Goal: Task Accomplishment & Management: Manage account settings

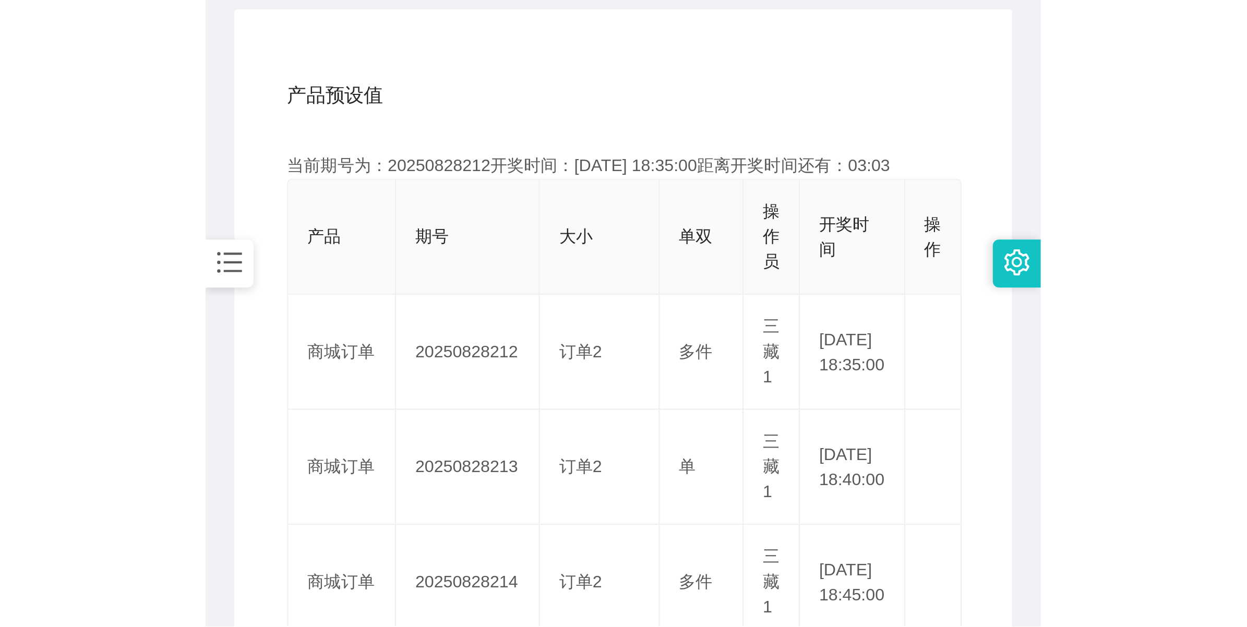
scroll to position [261, 0]
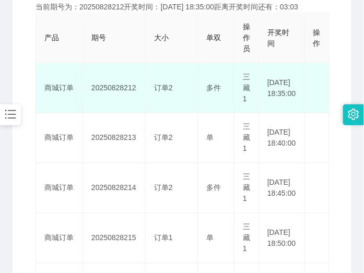
click at [124, 88] on td "20250828212" at bounding box center [114, 88] width 63 height 50
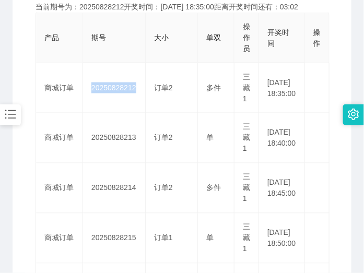
copy td "20250828212"
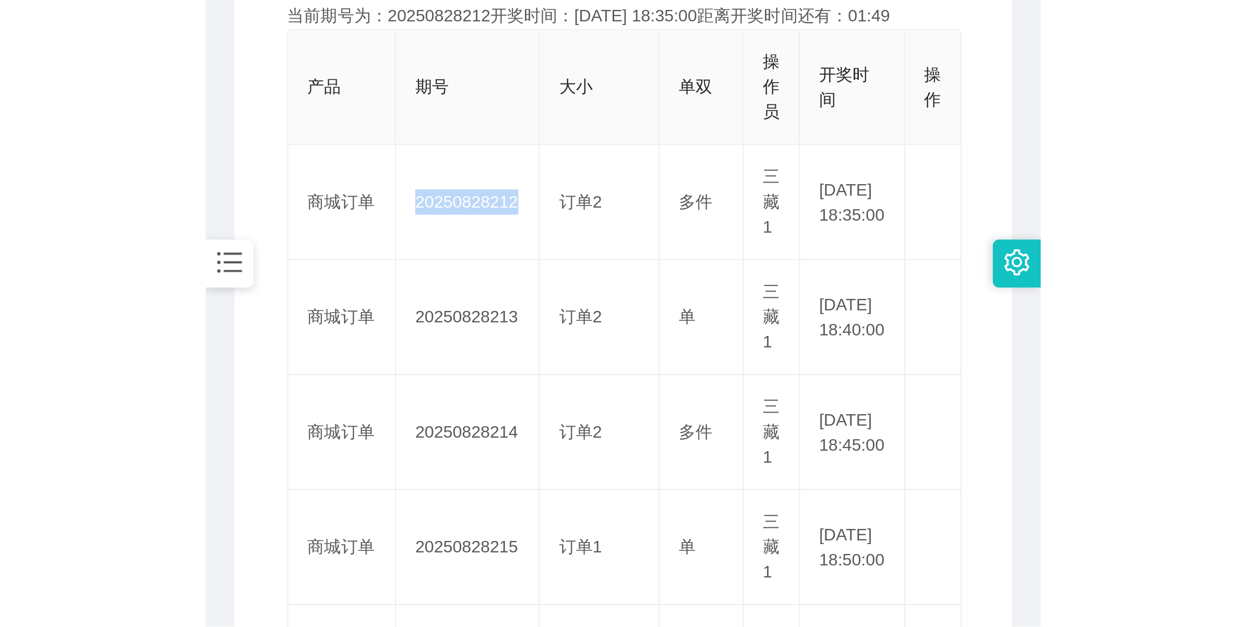
scroll to position [38, 0]
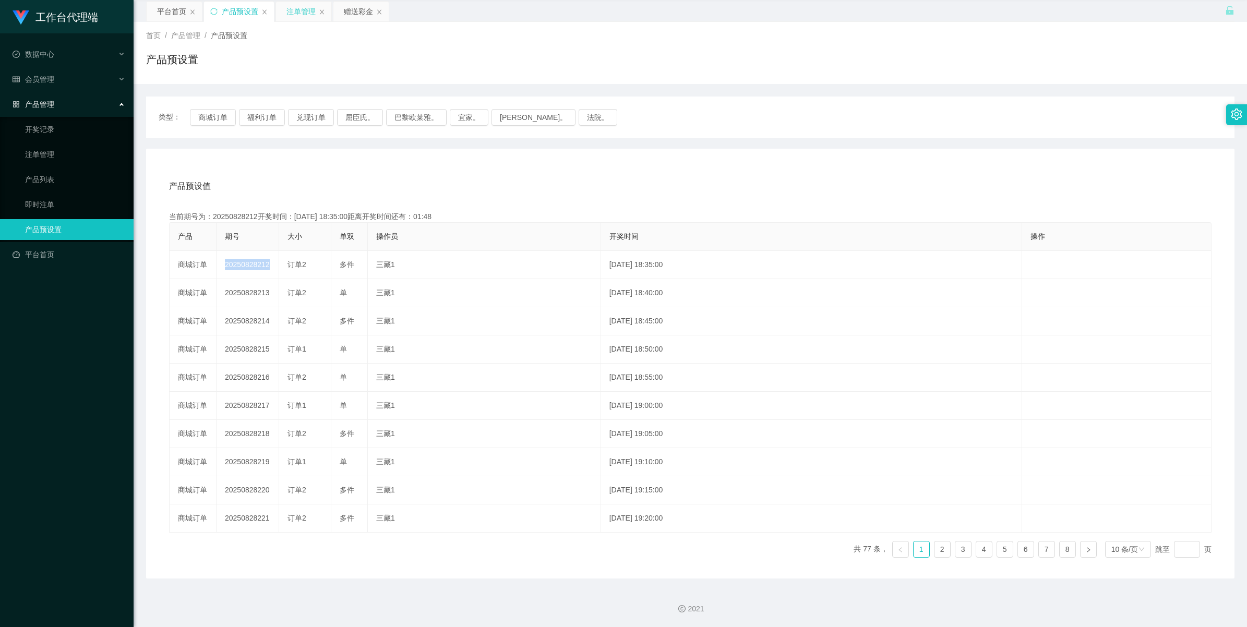
click at [304, 8] on div "注单管理" at bounding box center [300, 12] width 29 height 20
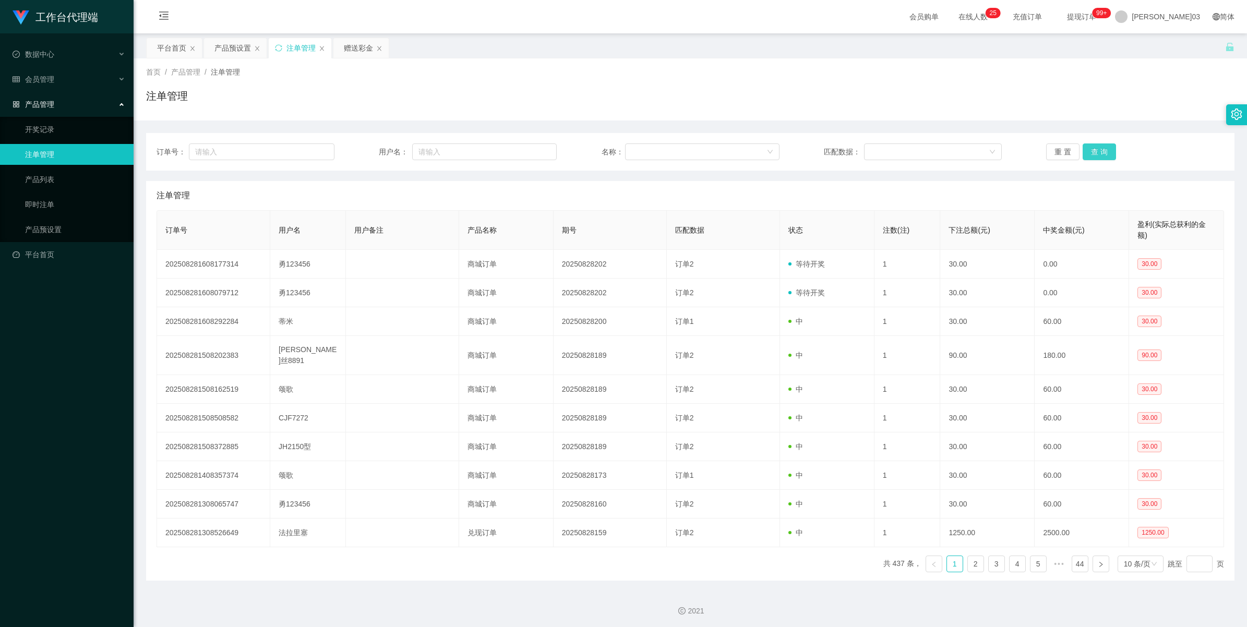
click at [363, 154] on button "查 询" at bounding box center [1098, 151] width 33 height 17
click at [363, 154] on div "重 置 查 询" at bounding box center [1135, 151] width 178 height 17
click at [363, 154] on button "查 询" at bounding box center [1104, 151] width 45 height 17
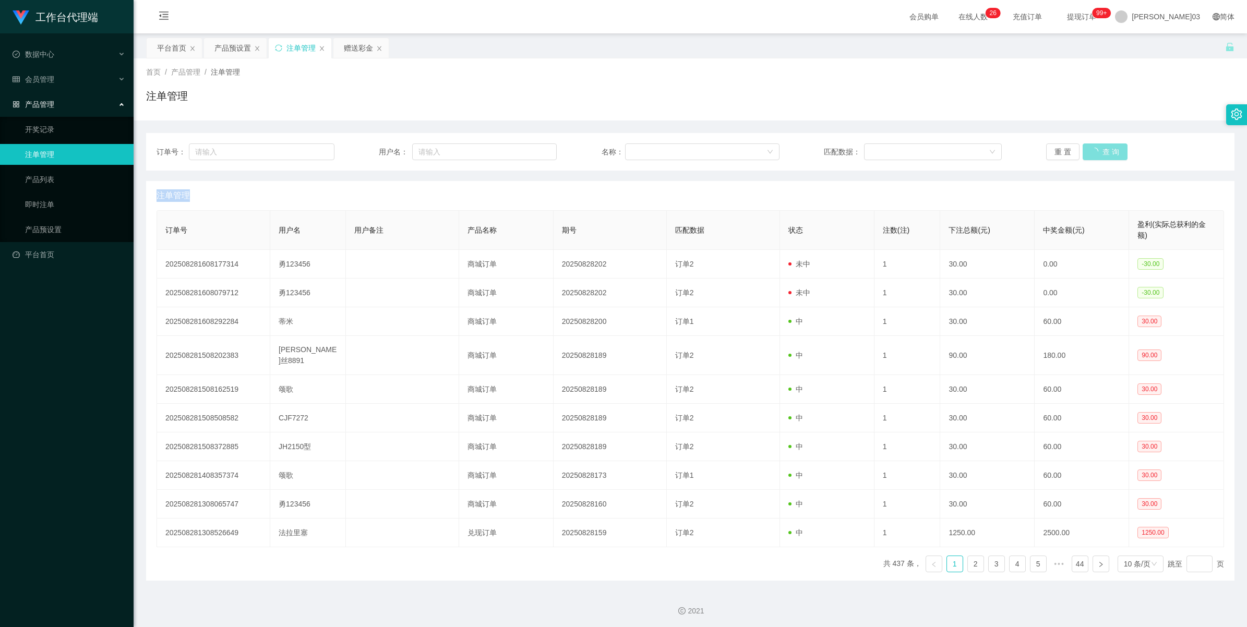
click at [363, 154] on div "重 置 查 询" at bounding box center [1135, 151] width 178 height 17
click at [363, 154] on button "查 询" at bounding box center [1104, 151] width 45 height 17
click at [363, 154] on div "重 置 查 询" at bounding box center [1135, 151] width 178 height 17
click at [363, 154] on button "查 询" at bounding box center [1104, 151] width 45 height 17
click at [363, 154] on div "重 置 查 询" at bounding box center [1135, 151] width 178 height 17
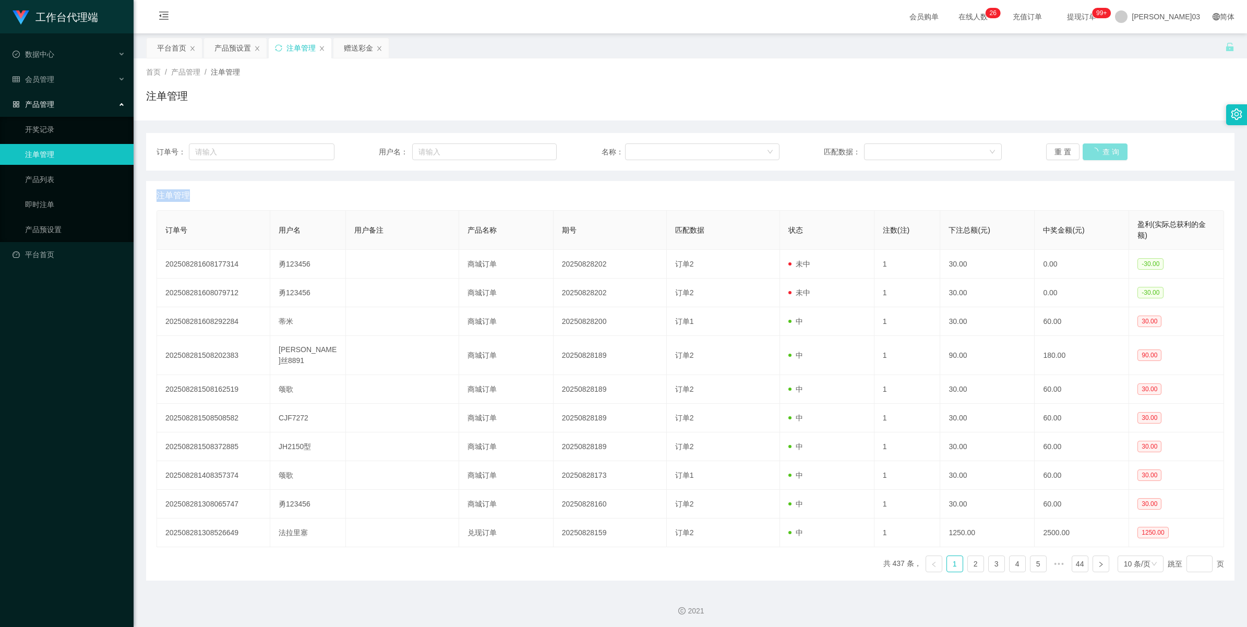
click at [363, 154] on button "查 询" at bounding box center [1104, 151] width 45 height 17
click at [363, 154] on div "重 置 查 询" at bounding box center [1135, 151] width 178 height 17
click at [363, 154] on button "查 询" at bounding box center [1098, 151] width 33 height 17
click at [363, 154] on div "重 置 查 询" at bounding box center [1135, 151] width 178 height 17
click at [363, 154] on button "查 询" at bounding box center [1098, 151] width 33 height 17
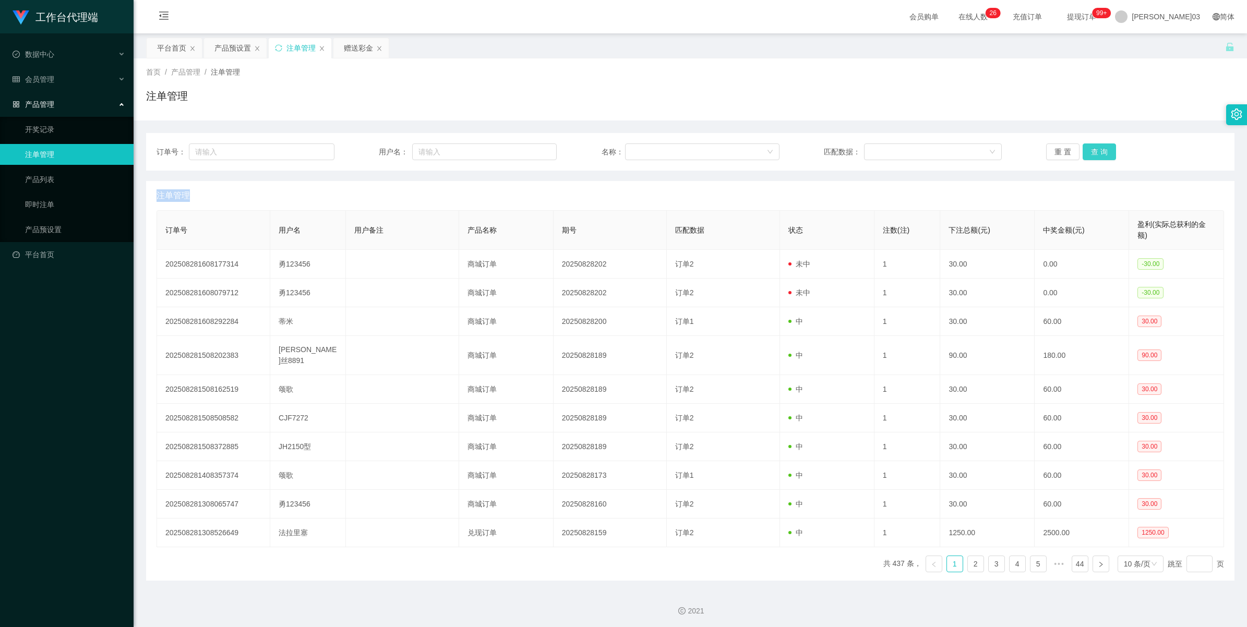
click at [363, 154] on div "重 置 查 询" at bounding box center [1135, 151] width 178 height 17
click at [363, 154] on button "查 询" at bounding box center [1098, 151] width 33 height 17
click at [363, 154] on div "重 置 查 询" at bounding box center [1135, 151] width 178 height 17
click at [363, 154] on button "查 询" at bounding box center [1098, 151] width 33 height 17
click at [363, 154] on div "重 置 查 询" at bounding box center [1135, 151] width 178 height 17
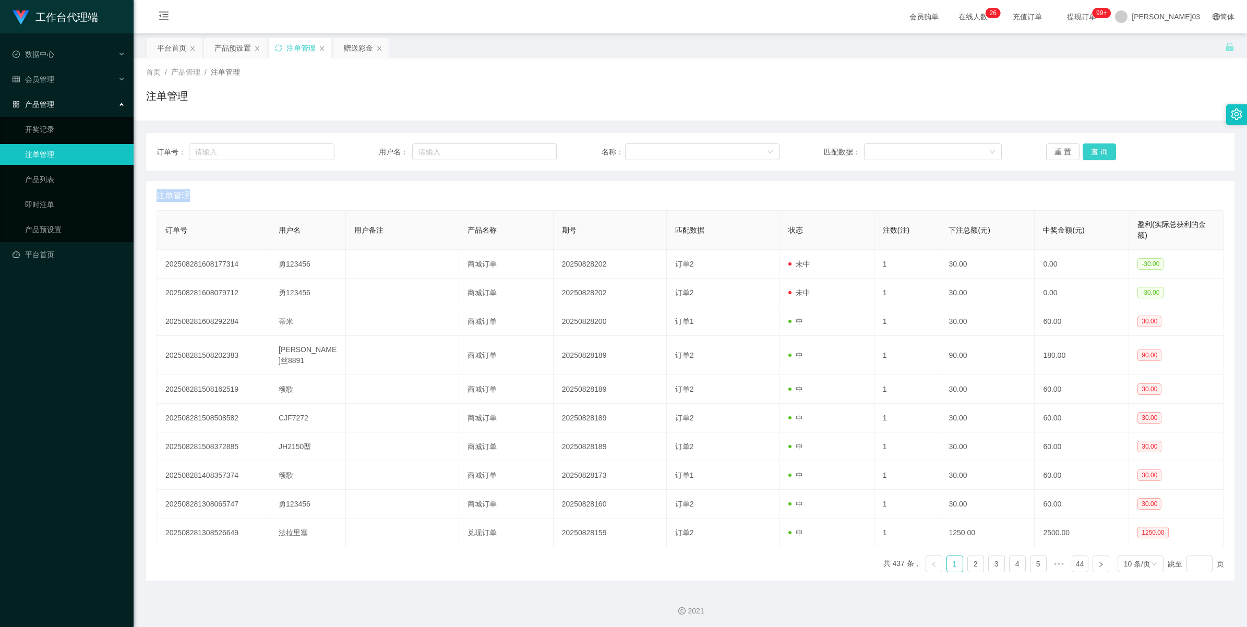
click at [363, 154] on button "查 询" at bounding box center [1098, 151] width 33 height 17
click at [363, 154] on div "重 置 查 询" at bounding box center [1135, 151] width 178 height 17
click at [363, 154] on button "查 询" at bounding box center [1104, 151] width 45 height 17
click at [363, 154] on div "重 置 查 询" at bounding box center [1135, 151] width 178 height 17
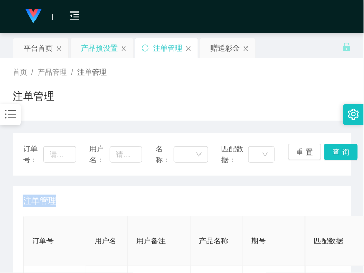
click at [103, 50] on div "产品预设置" at bounding box center [99, 48] width 37 height 20
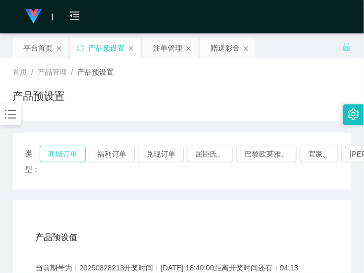
click at [50, 154] on button "商城订单" at bounding box center [63, 154] width 46 height 17
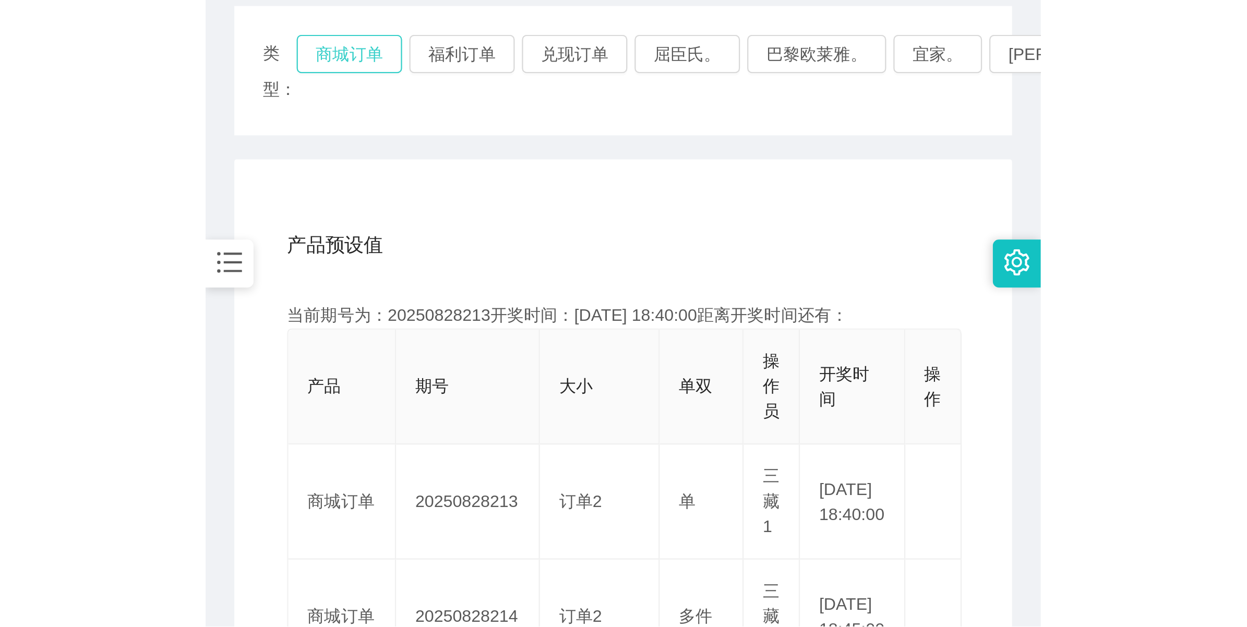
scroll to position [38, 0]
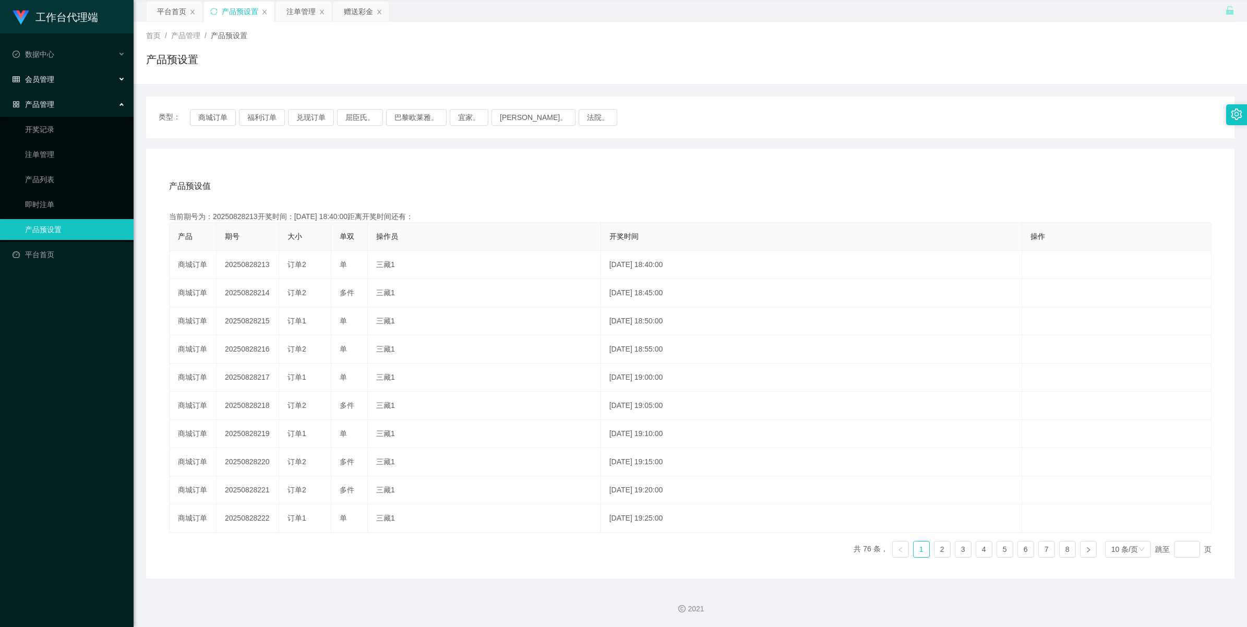
click at [89, 82] on div "会员管理" at bounding box center [67, 79] width 134 height 21
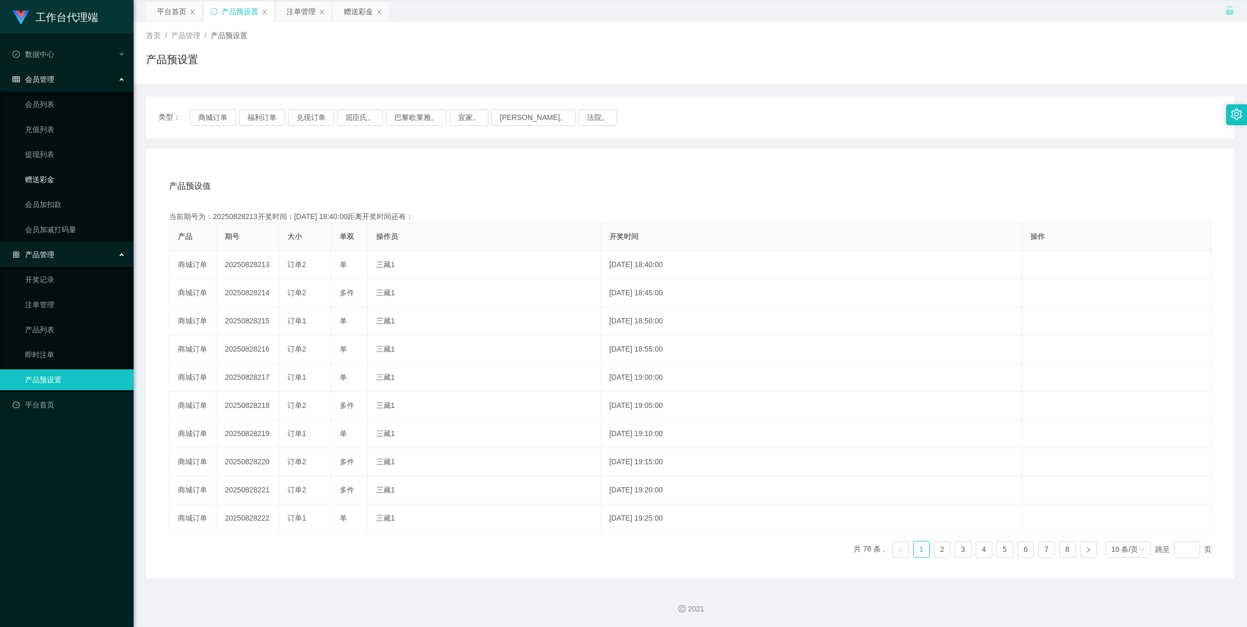
click at [73, 186] on link "赠送彩金" at bounding box center [75, 179] width 100 height 21
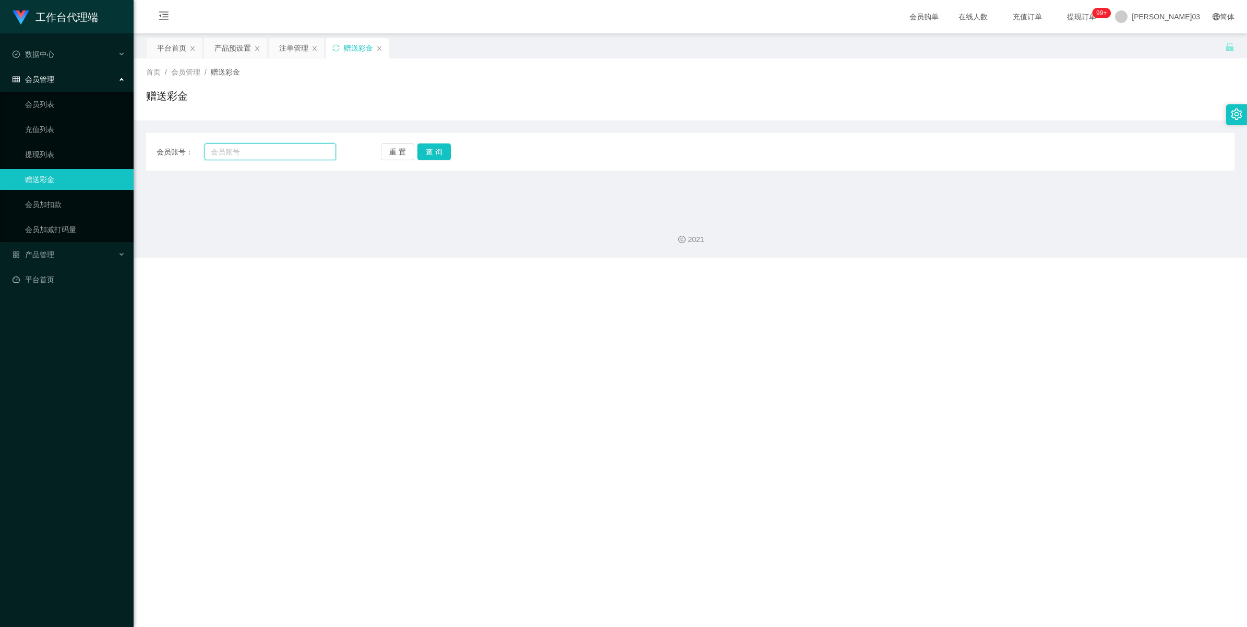
click at [261, 156] on input "text" at bounding box center [269, 151] width 131 height 17
click at [253, 157] on input "text" at bounding box center [269, 151] width 131 height 17
paste input "Mike1992"
type input "Mike1992"
click at [363, 151] on button "查 询" at bounding box center [433, 151] width 33 height 17
